Goal: Transaction & Acquisition: Book appointment/travel/reservation

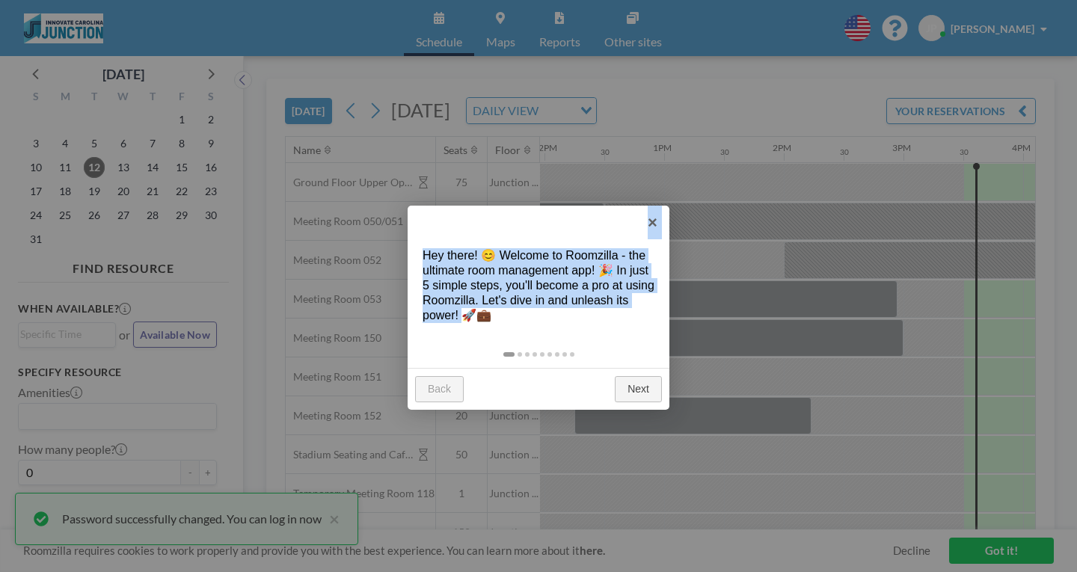
click at [818, 271] on body "Schedule Maps Reports Other sites English Polski 日本語 Española JP [PERSON_NAME] …" at bounding box center [538, 286] width 1077 height 572
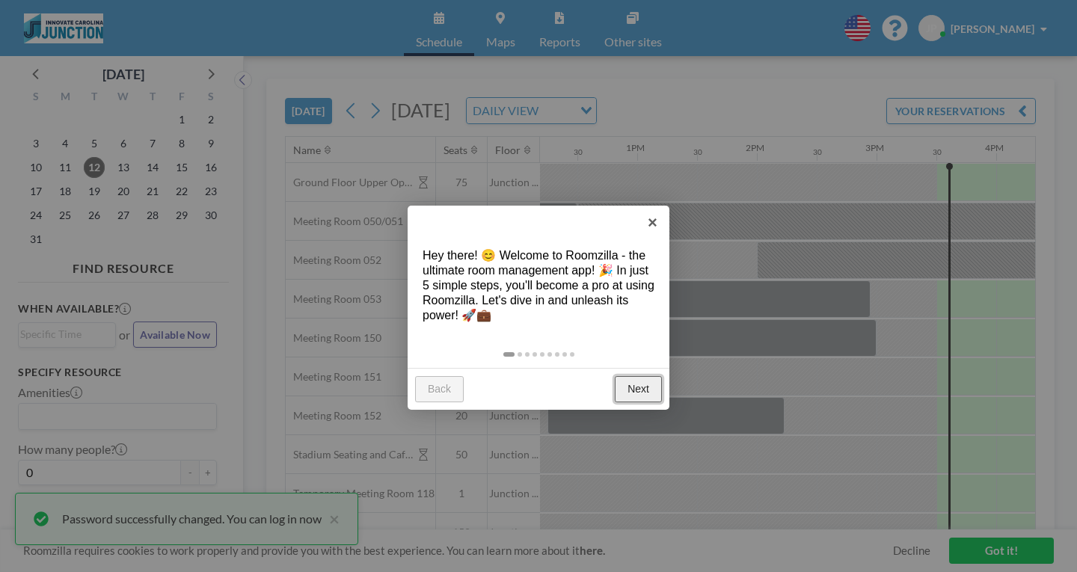
click at [638, 376] on link "Next" at bounding box center [638, 389] width 47 height 27
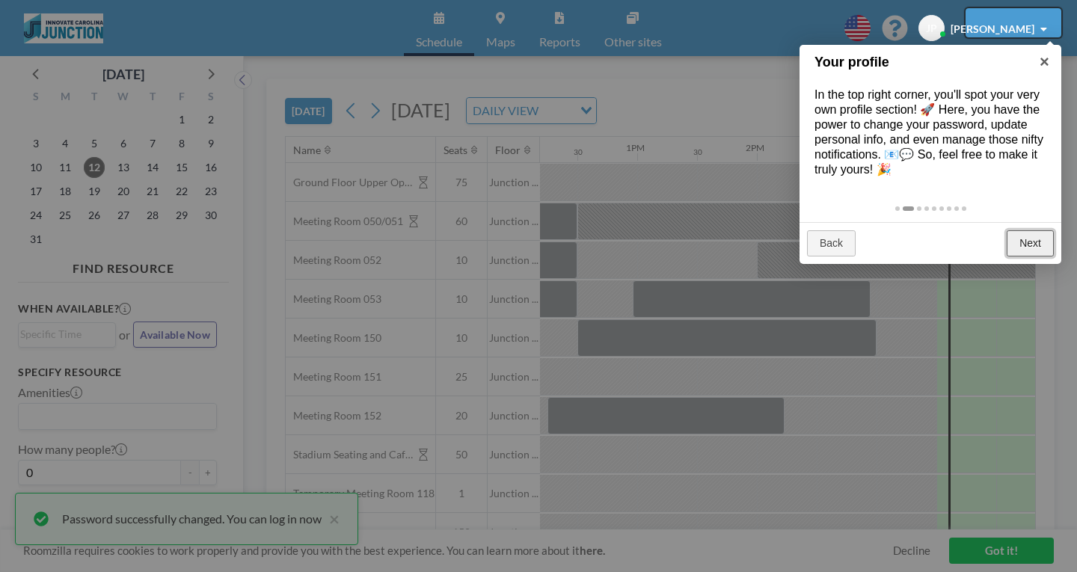
click at [1045, 230] on link "Next" at bounding box center [1029, 243] width 47 height 27
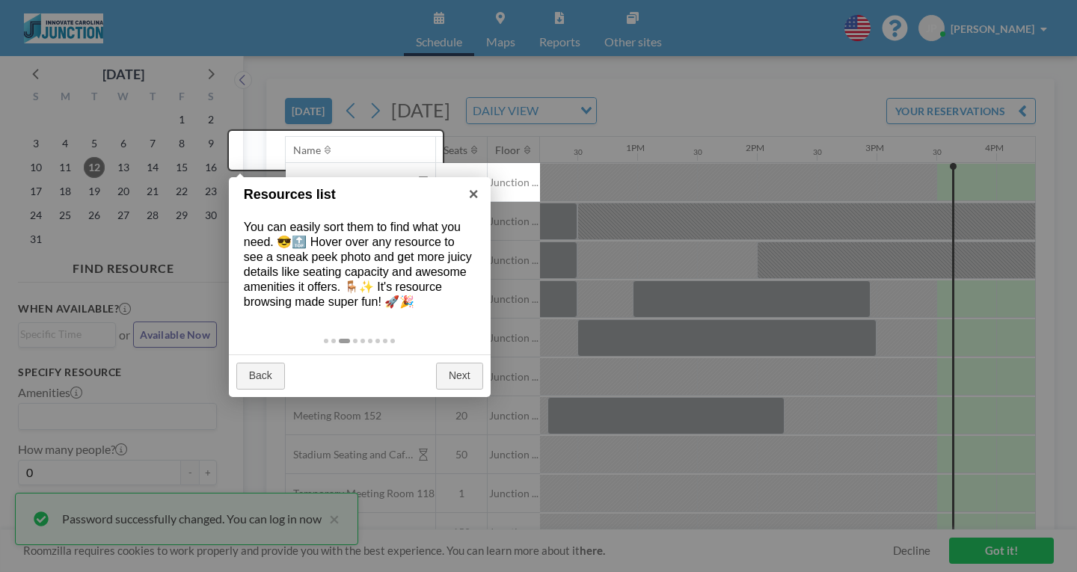
drag, startPoint x: 1045, startPoint y: 204, endPoint x: 777, endPoint y: 231, distance: 269.7
click at [777, 231] on div at bounding box center [538, 286] width 1077 height 572
click at [461, 363] on link "Next" at bounding box center [459, 376] width 47 height 27
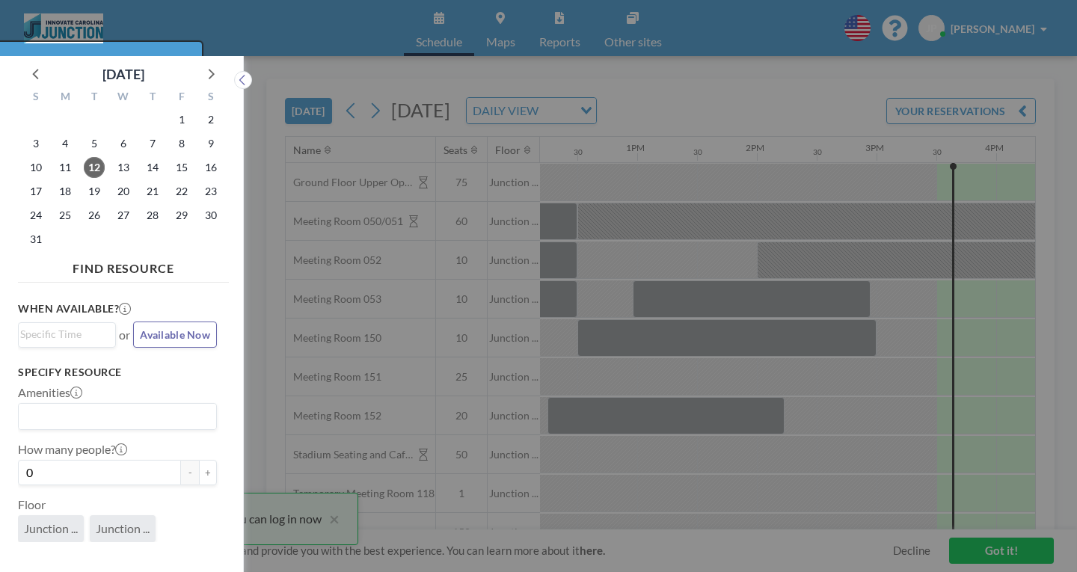
scroll to position [4, 0]
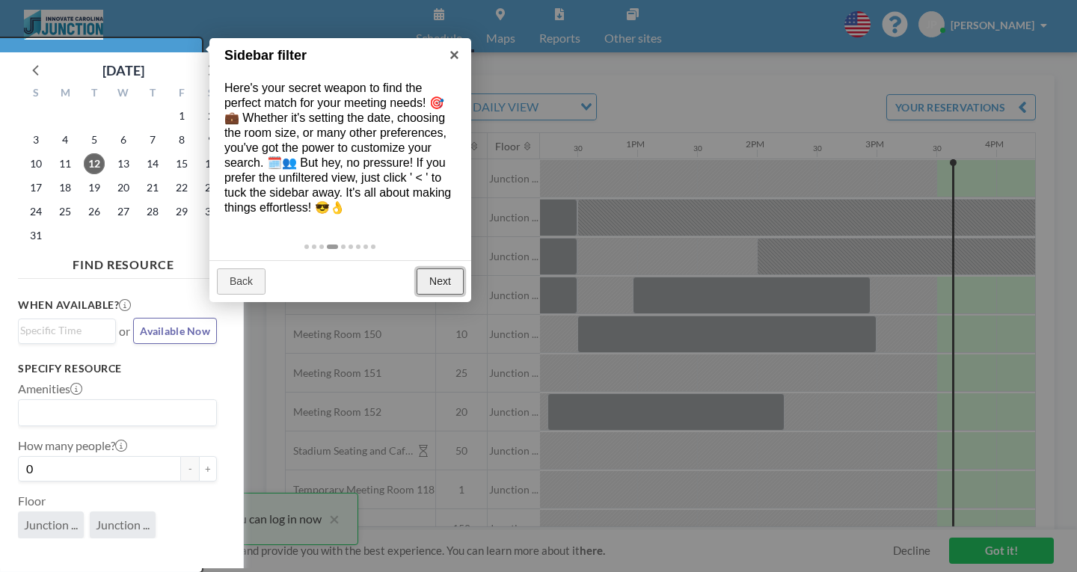
click at [445, 268] on link "Next" at bounding box center [439, 281] width 47 height 27
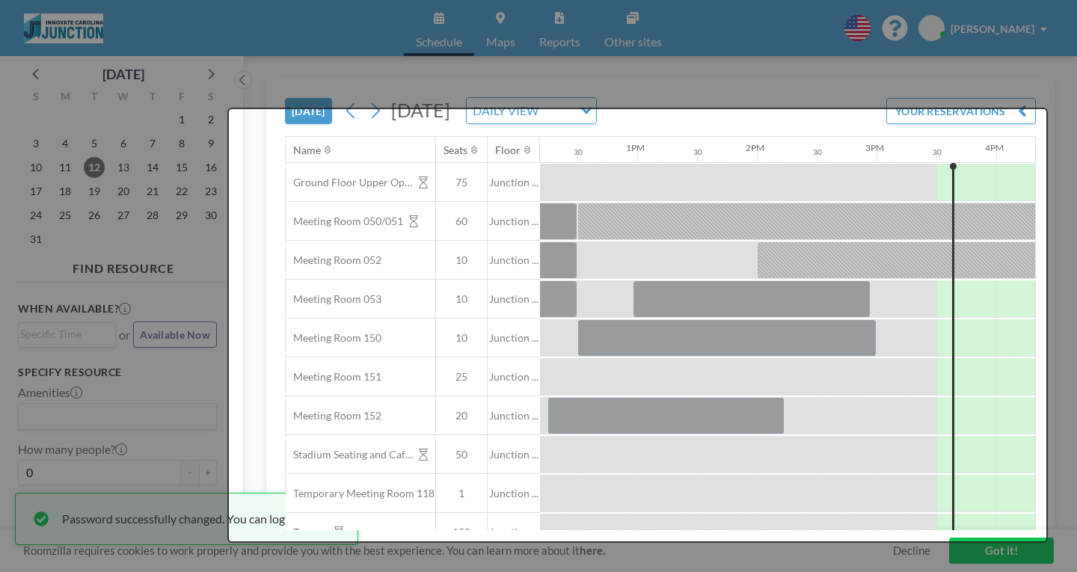
scroll to position [0, 0]
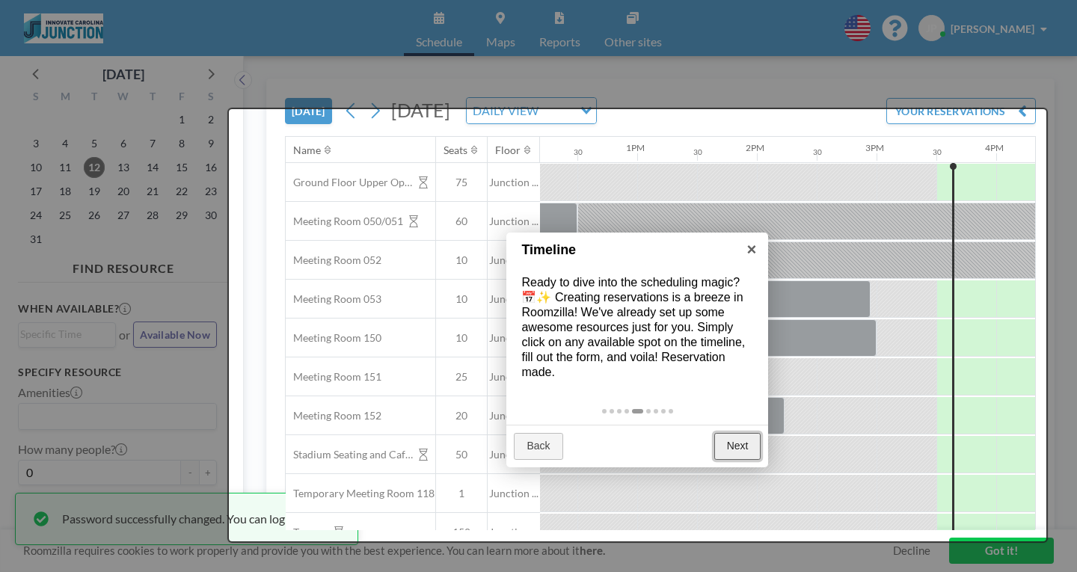
click at [735, 433] on link "Next" at bounding box center [737, 446] width 47 height 27
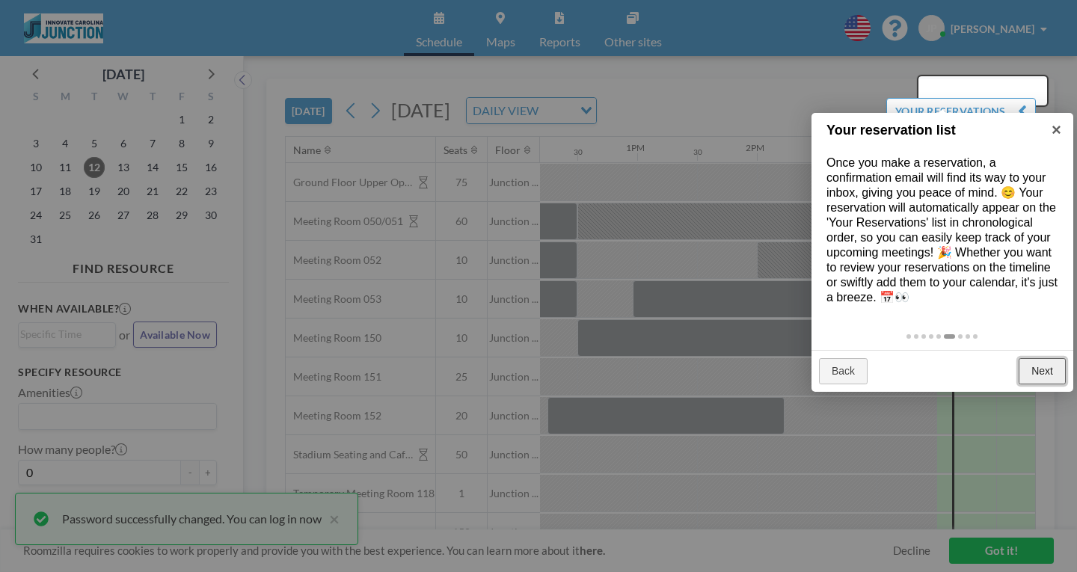
click at [1036, 358] on link "Next" at bounding box center [1041, 371] width 47 height 27
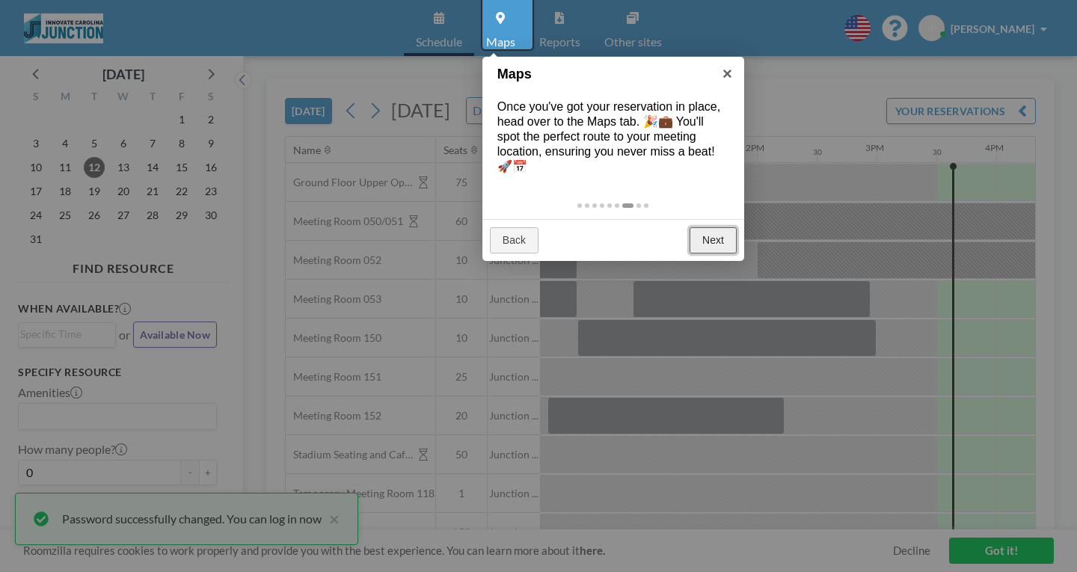
click at [710, 227] on link "Next" at bounding box center [712, 240] width 47 height 27
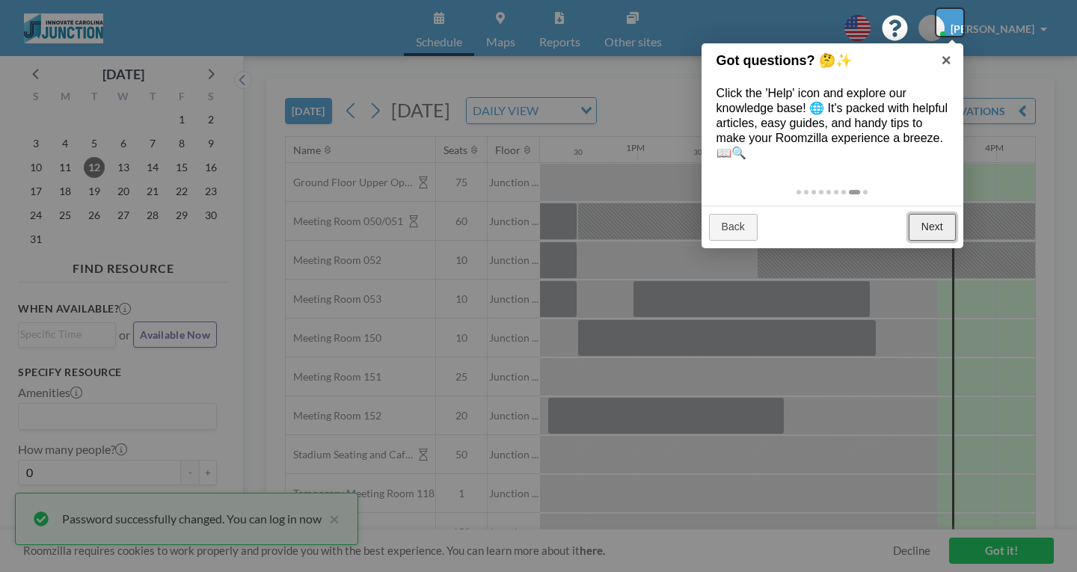
click at [930, 214] on link "Next" at bounding box center [931, 227] width 47 height 27
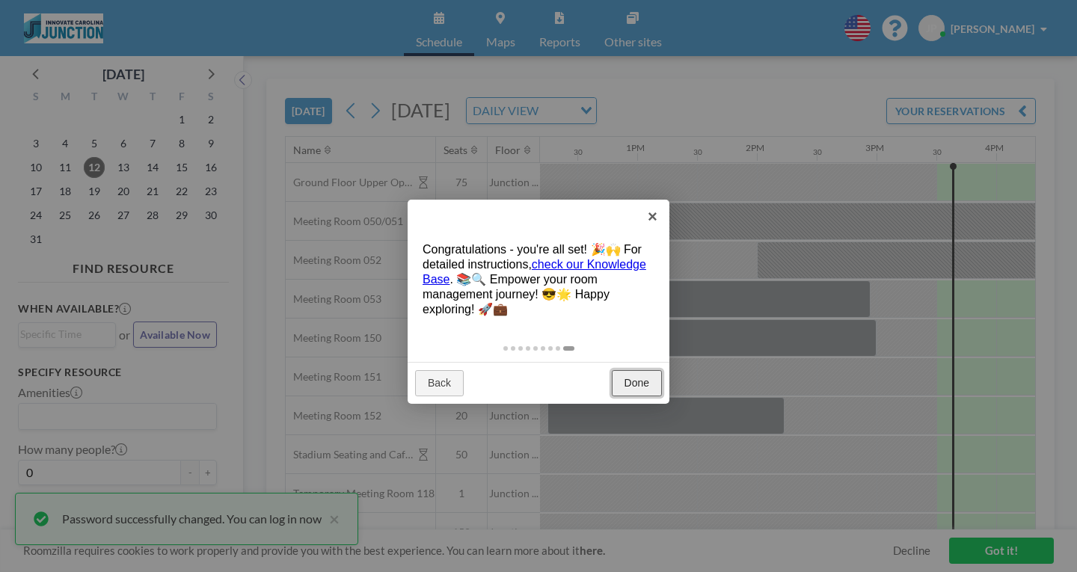
click at [635, 370] on link "Done" at bounding box center [637, 383] width 50 height 27
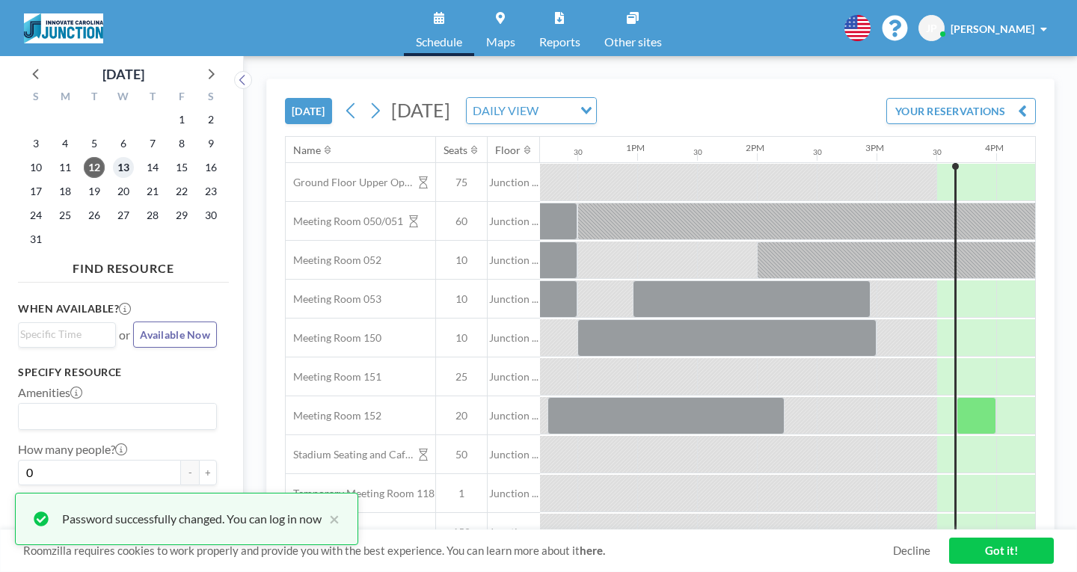
click at [113, 157] on span "13" at bounding box center [123, 167] width 21 height 21
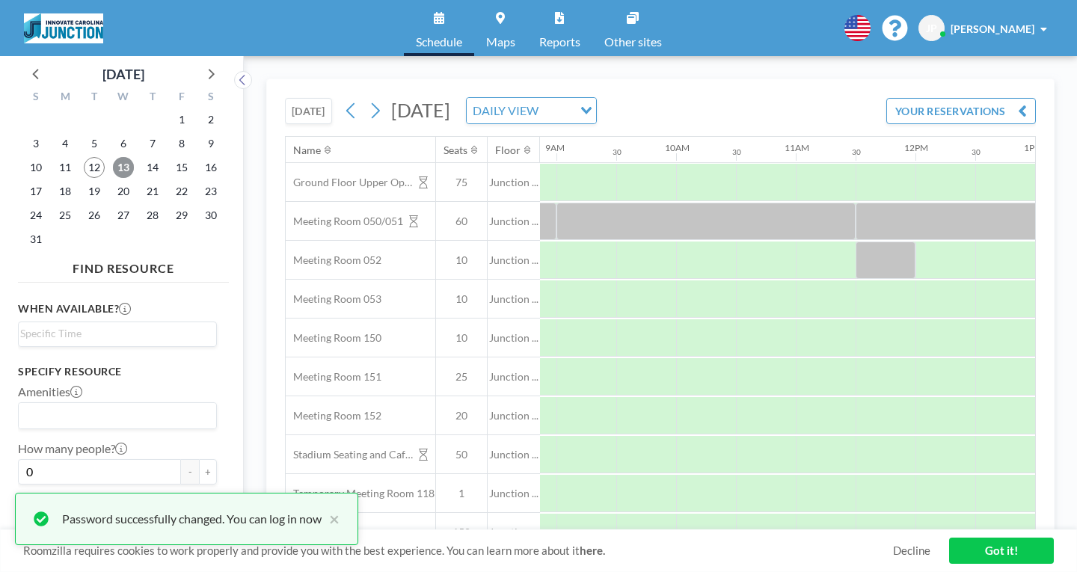
scroll to position [0, 1102]
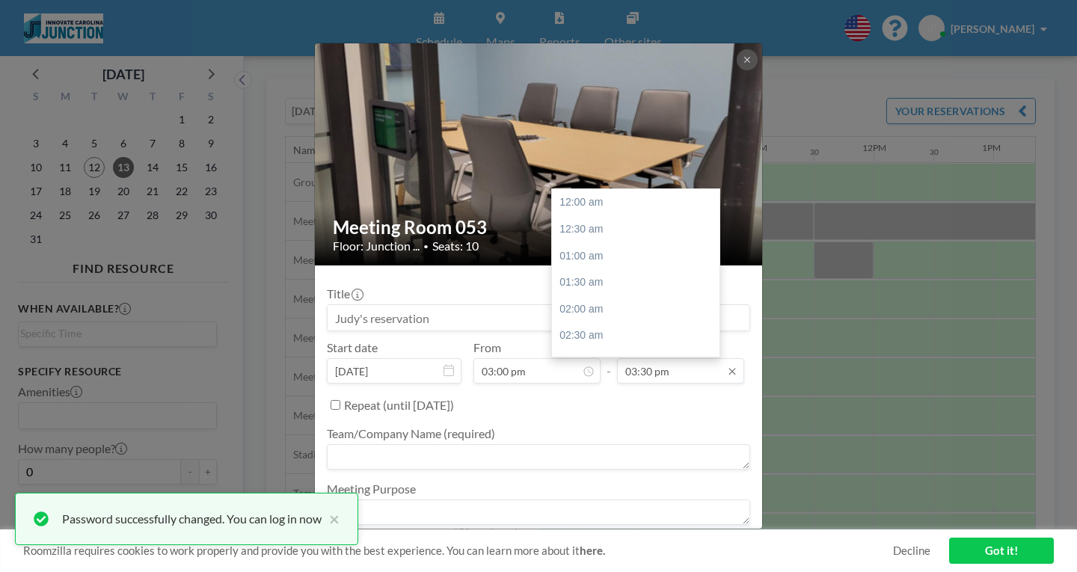
scroll to position [740, 0]
click at [674, 358] on input "03:30 pm" at bounding box center [680, 370] width 127 height 25
click at [576, 301] on div "04:00 pm" at bounding box center [639, 314] width 175 height 27
type input "04:00 pm"
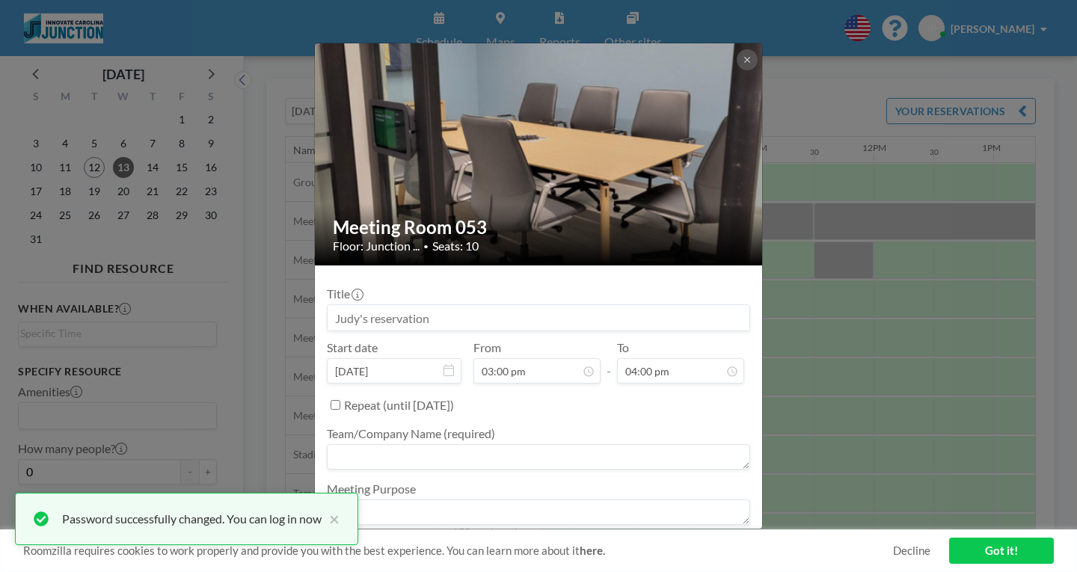
click at [493, 305] on input at bounding box center [538, 317] width 422 height 25
drag, startPoint x: 493, startPoint y: 289, endPoint x: 336, endPoint y: 301, distance: 157.5
click at [336, 301] on div "Meeting Room 053 Floor: Junction ... • Seats: 10 Title Start date [DATE] From 0…" at bounding box center [538, 286] width 1077 height 572
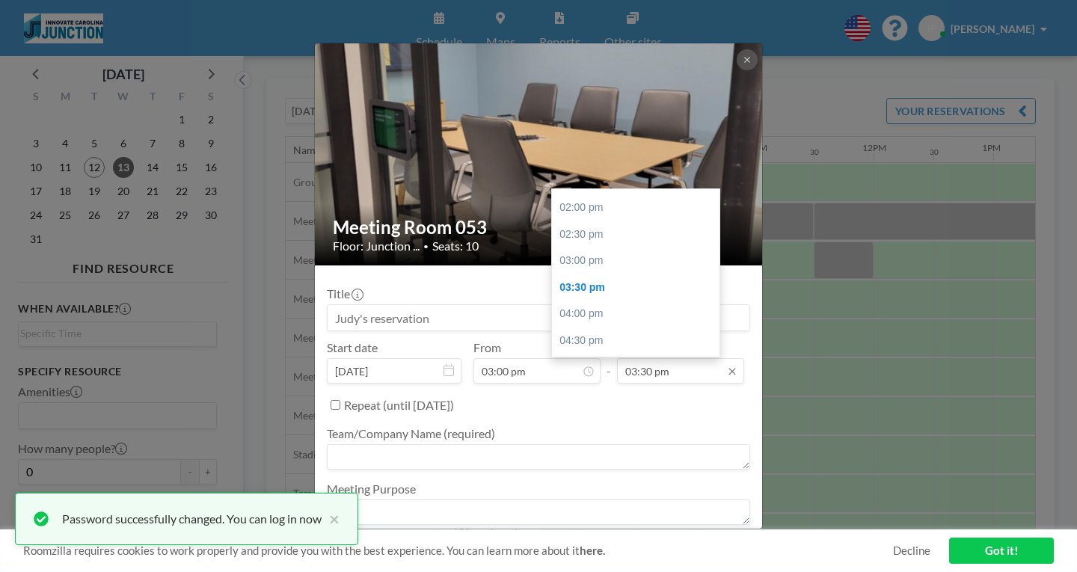
click at [677, 358] on input "03:30 pm" at bounding box center [680, 370] width 127 height 25
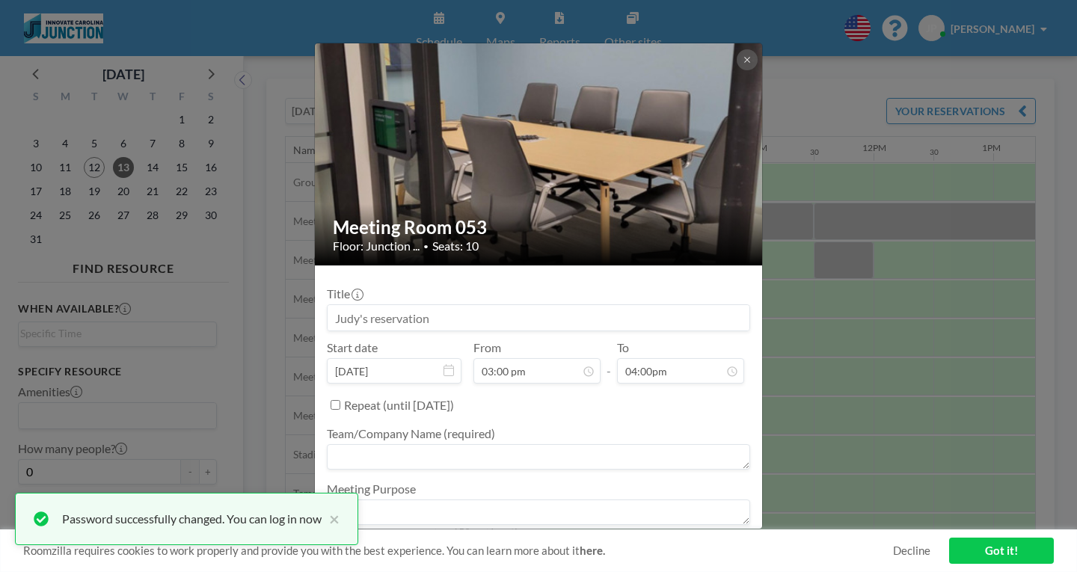
type input "03:30 pm"
click at [608, 444] on textarea at bounding box center [538, 456] width 423 height 25
type textarea "KickStart Venture Services"
click at [523, 499] on textarea at bounding box center [538, 511] width 423 height 25
type textarea "Practice pitch for TVD"
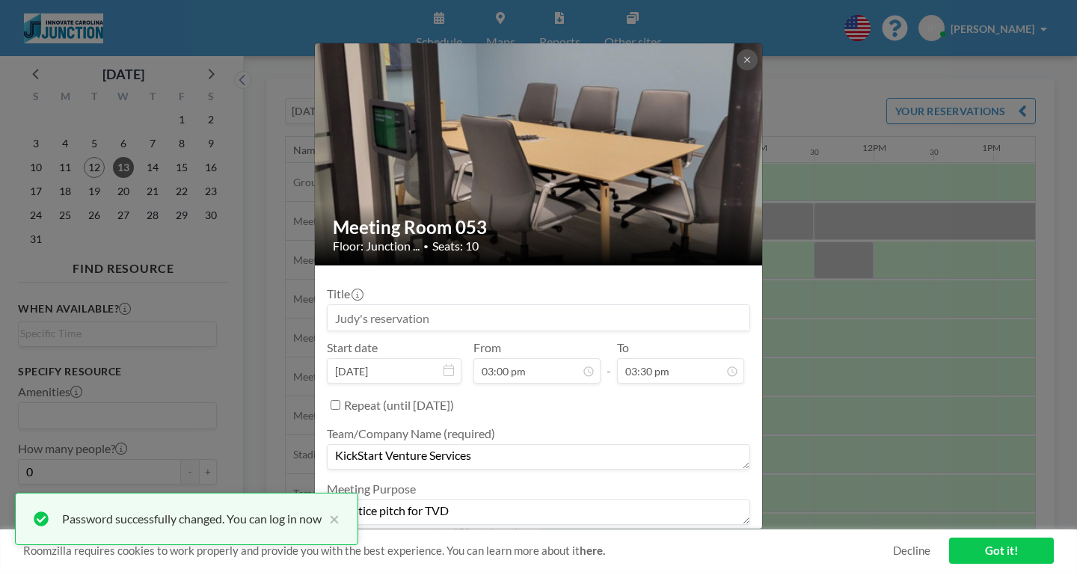
click at [686, 540] on button "BOOK NOW" at bounding box center [712, 553] width 76 height 26
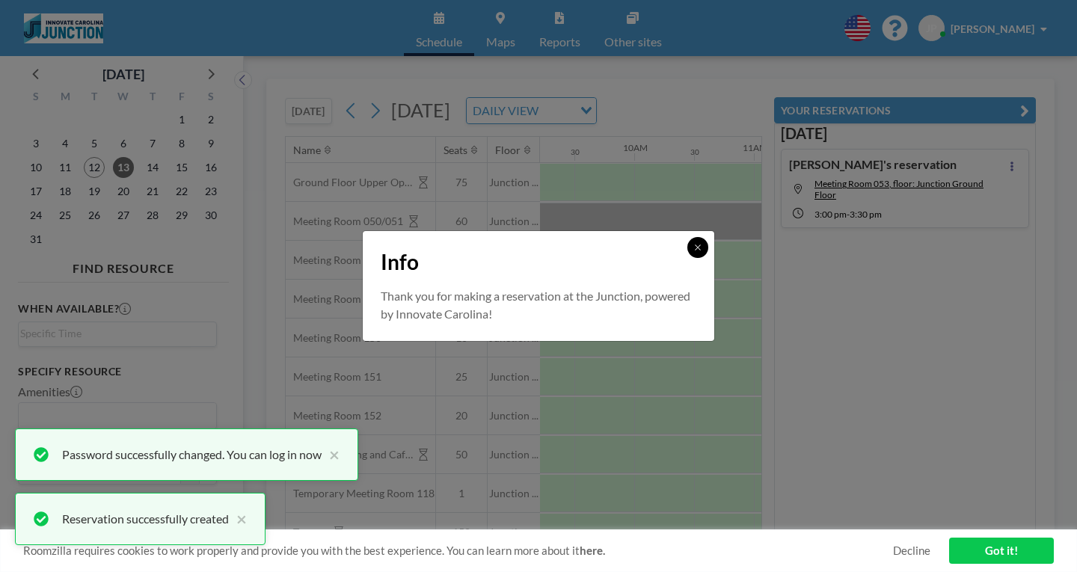
click at [693, 252] on icon at bounding box center [697, 247] width 9 height 9
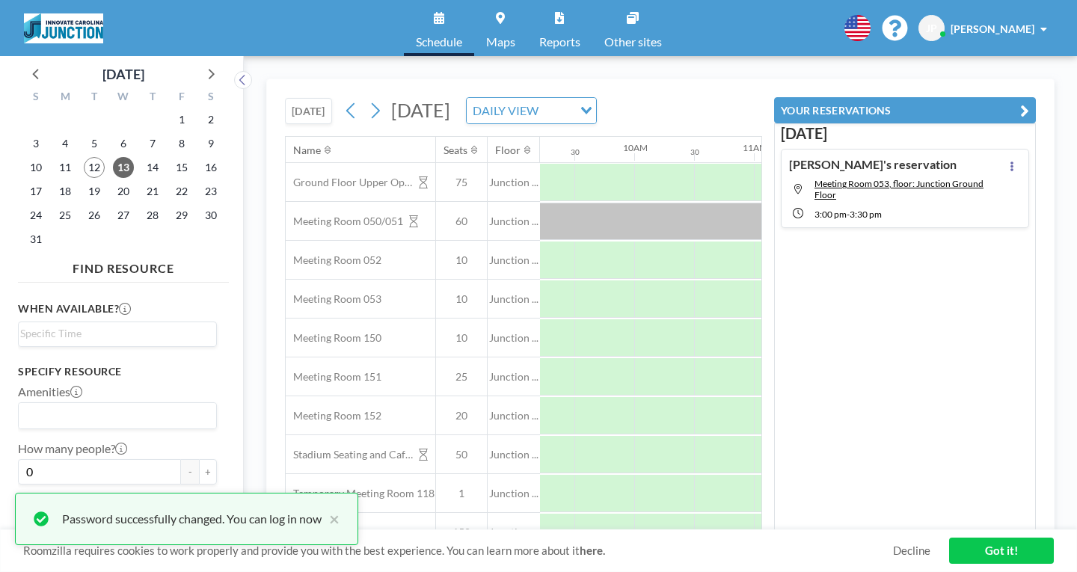
click at [956, 274] on div "[DATE] [PERSON_NAME]'s reservation Meeting Room 053, floor: Junction Ground Flo…" at bounding box center [905, 326] width 262 height 407
click at [1025, 97] on button "YOUR RESERVATIONS" at bounding box center [905, 110] width 262 height 26
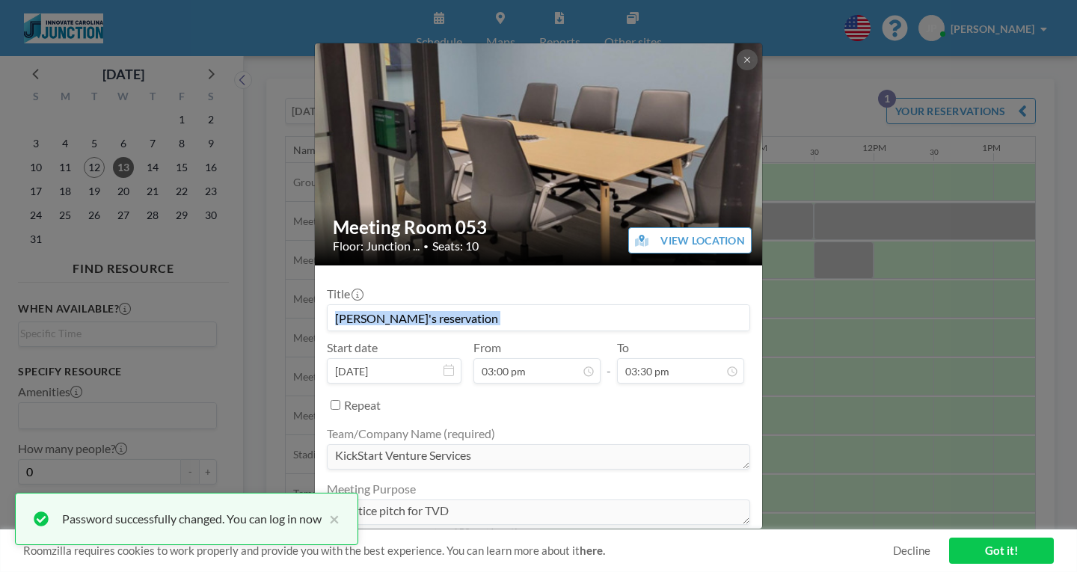
click at [817, 253] on div "Meeting Room 053 Floor: Junction ... • Seats: 10 VIEW LOCATION Title Judy's res…" at bounding box center [538, 286] width 1077 height 572
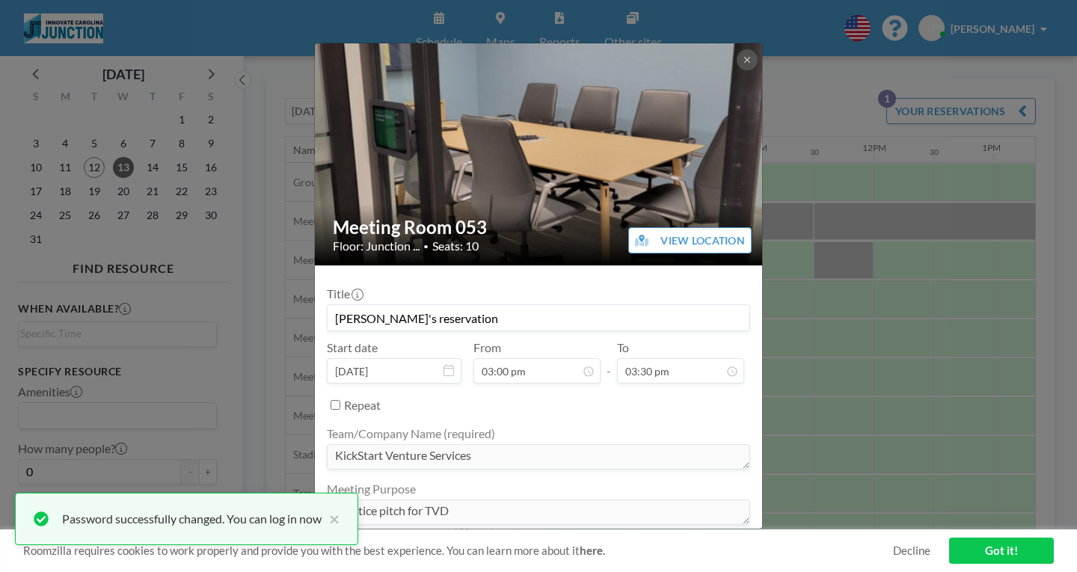
click at [817, 252] on div "Meeting Room 053 Floor: Junction ... • Seats: 10 VIEW LOCATION Title Judy's res…" at bounding box center [538, 286] width 1077 height 572
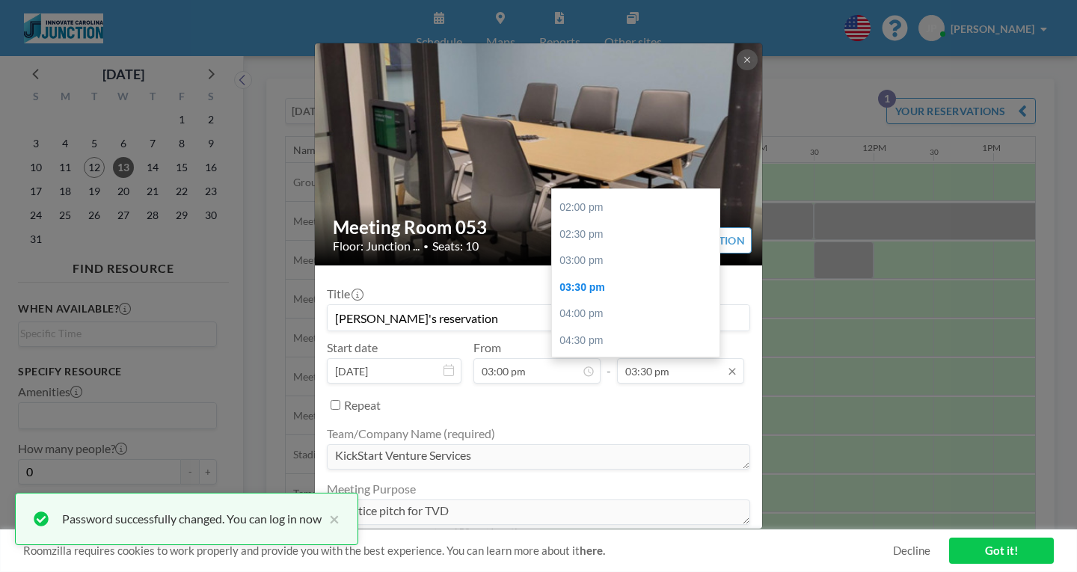
click at [667, 358] on input "03:30 pm" at bounding box center [680, 370] width 127 height 25
click at [579, 301] on div "04:00 pm" at bounding box center [639, 314] width 175 height 27
type input "04:00 pm"
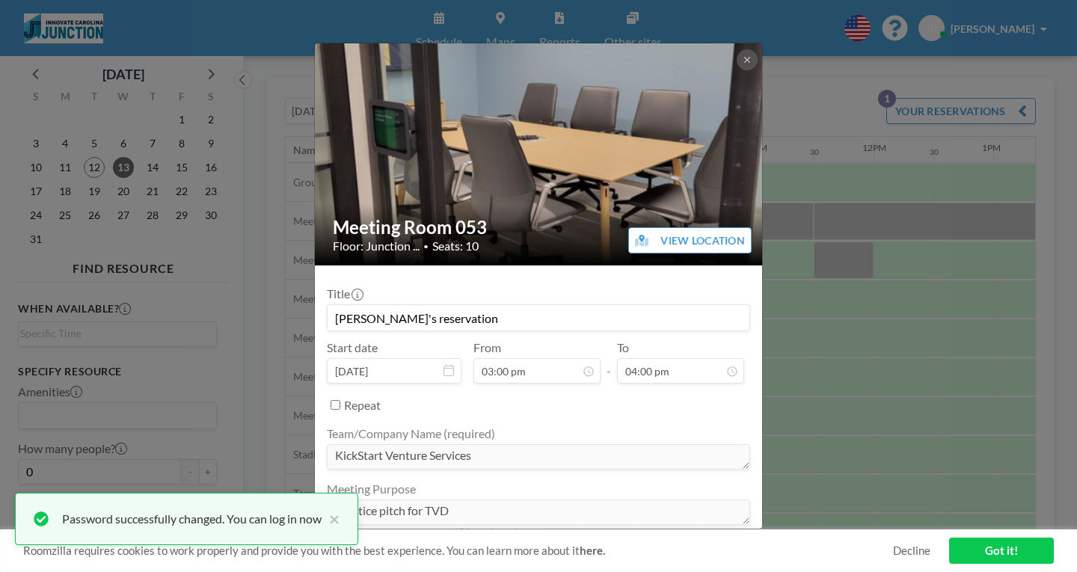
click at [656, 540] on button "SAVE CHANGES" at bounding box center [703, 553] width 94 height 26
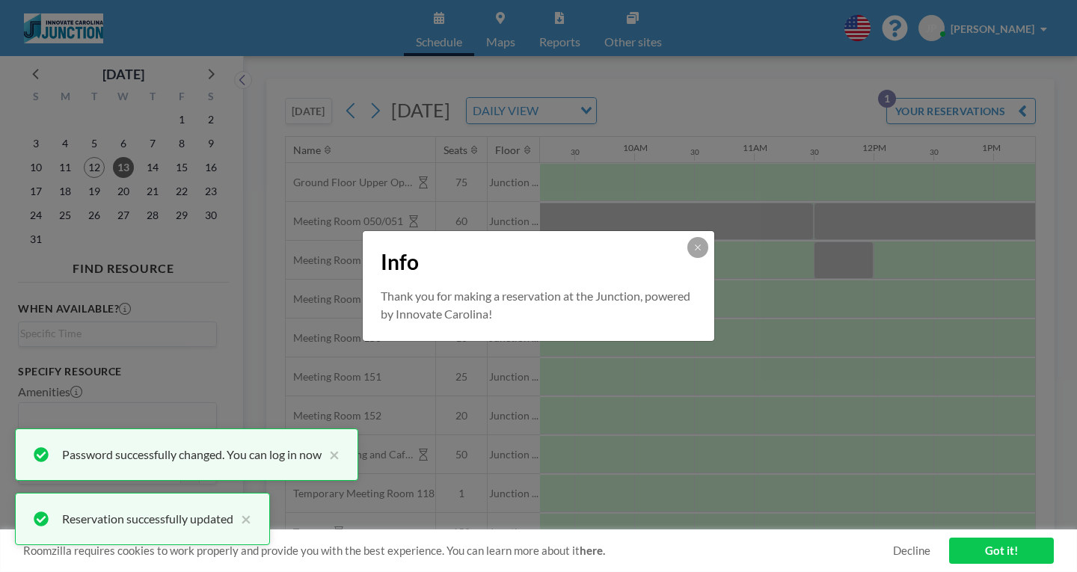
click at [648, 478] on div "Info Thank you for making a reservation at the Junction, powered by Innovate Ca…" at bounding box center [538, 286] width 1077 height 572
